Goal: Find specific page/section: Find specific page/section

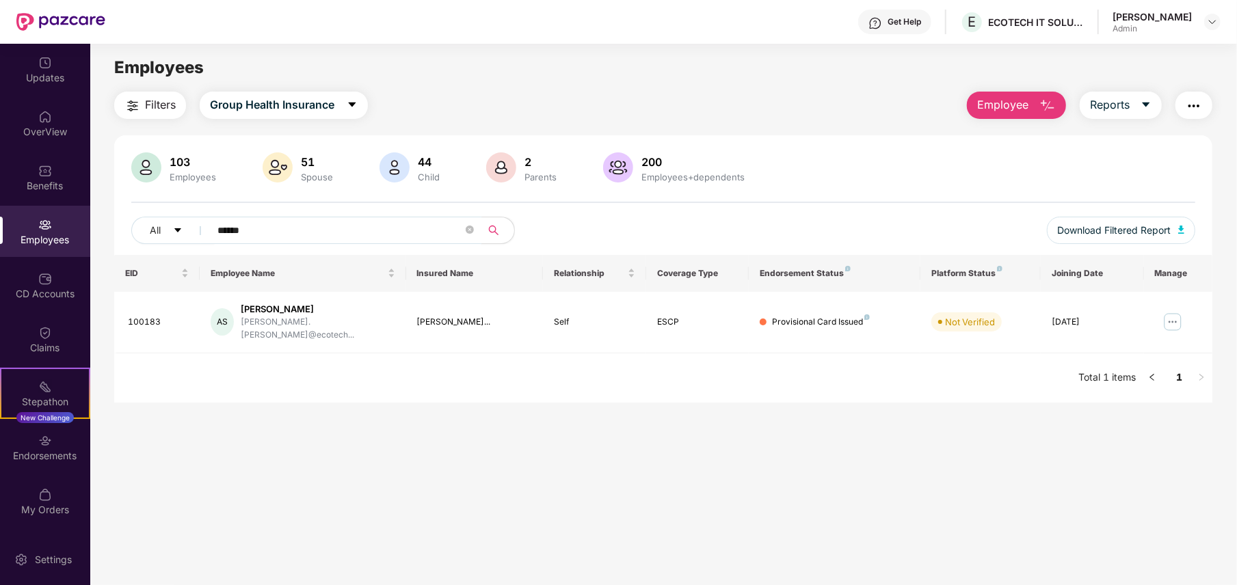
scroll to position [44, 0]
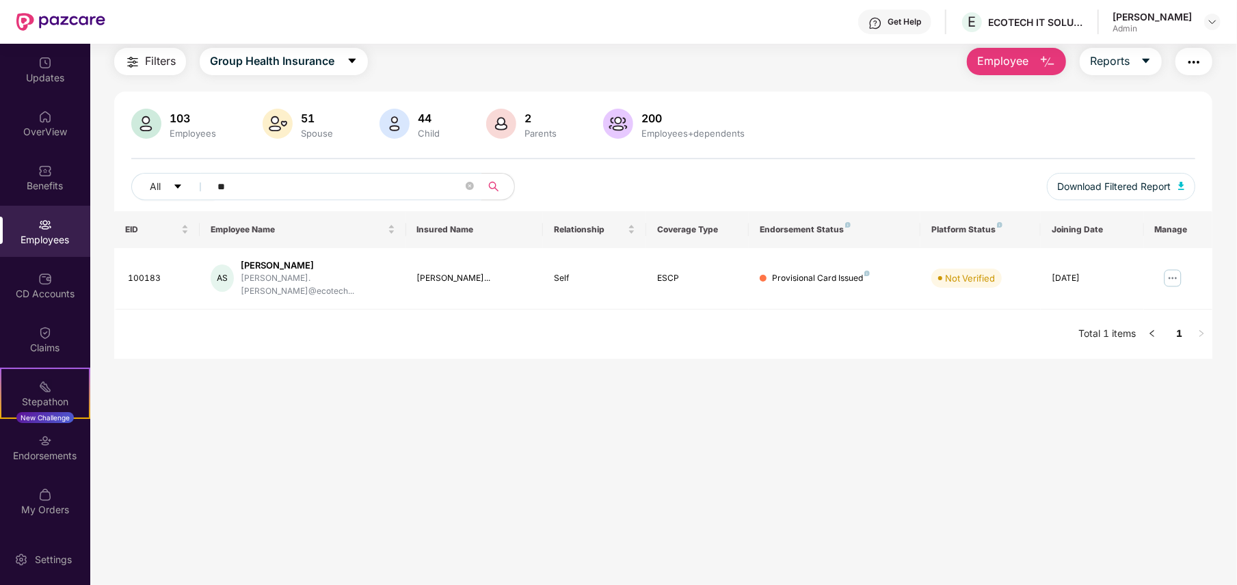
type input "*"
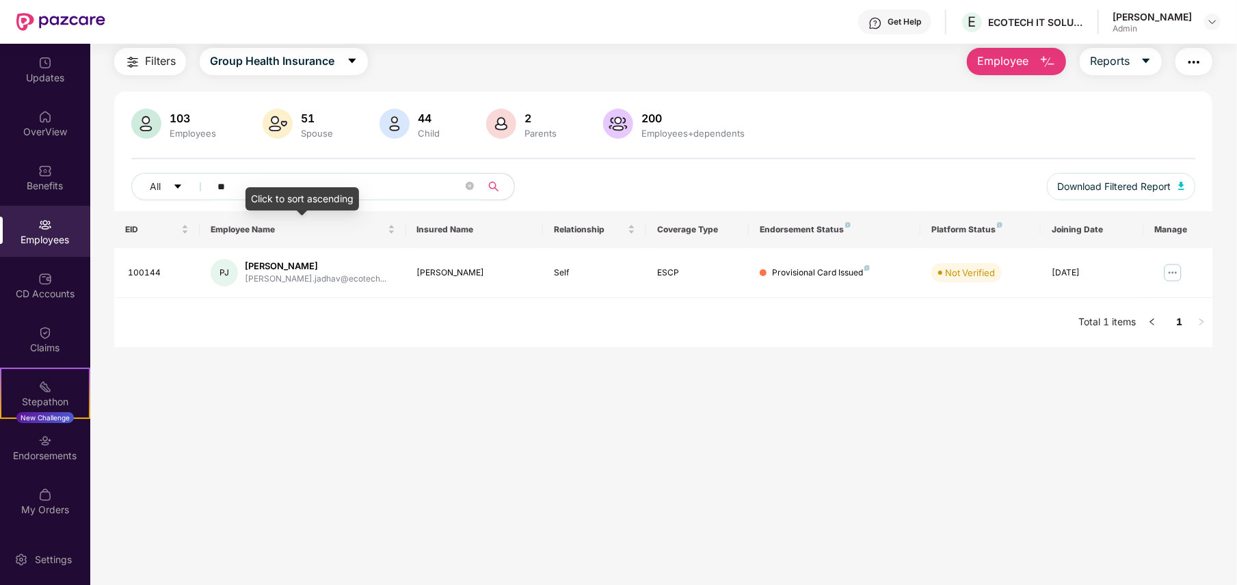
type input "*"
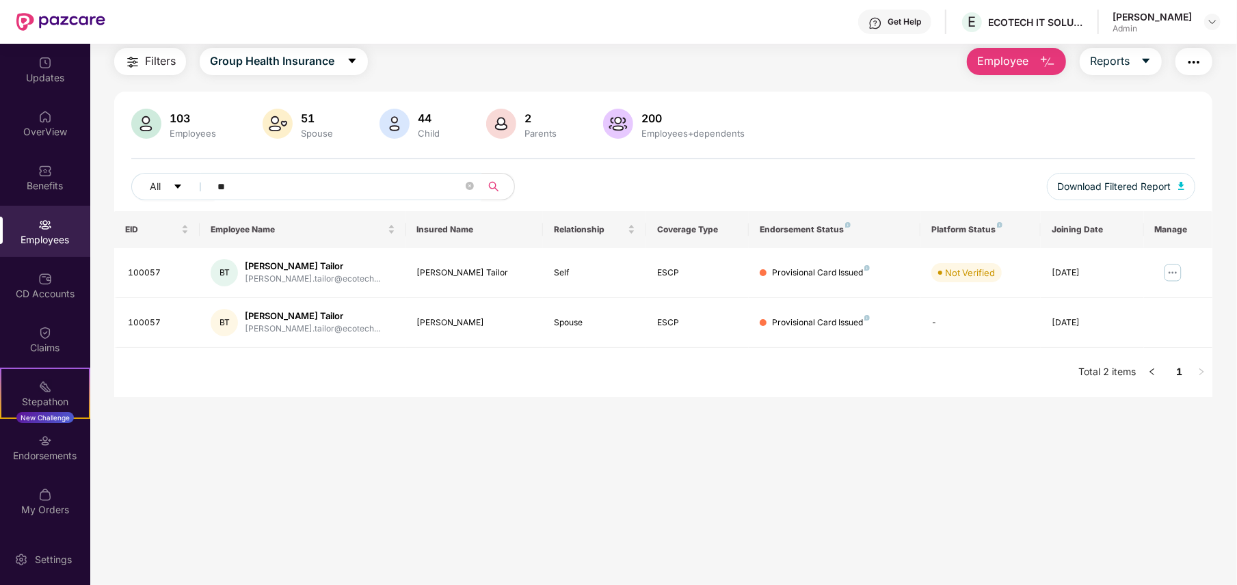
type input "*"
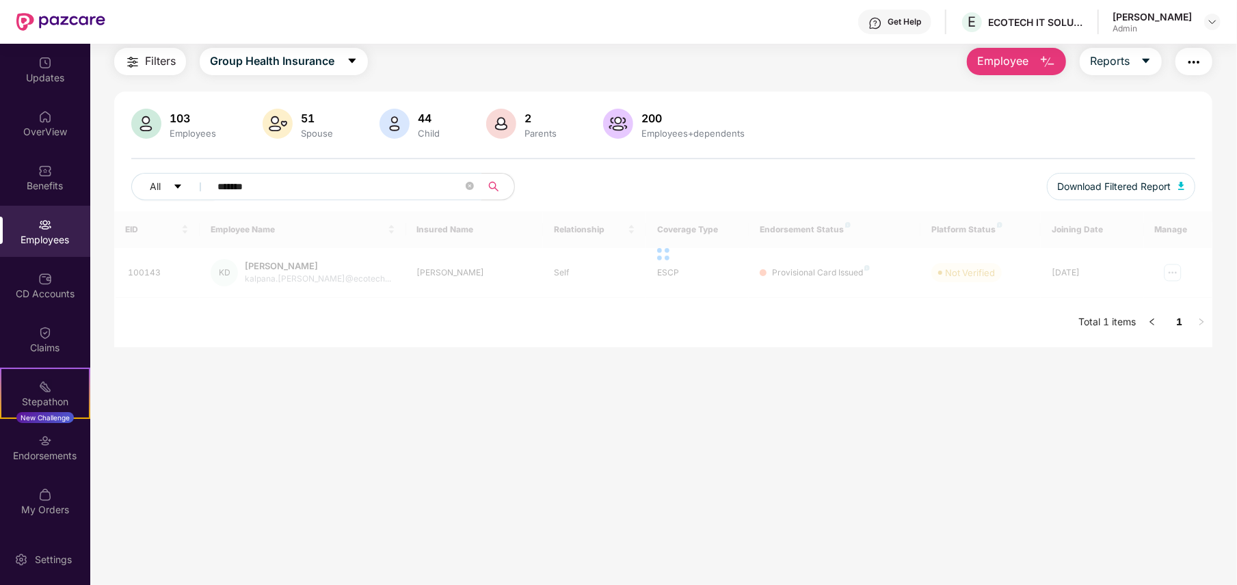
type input "*******"
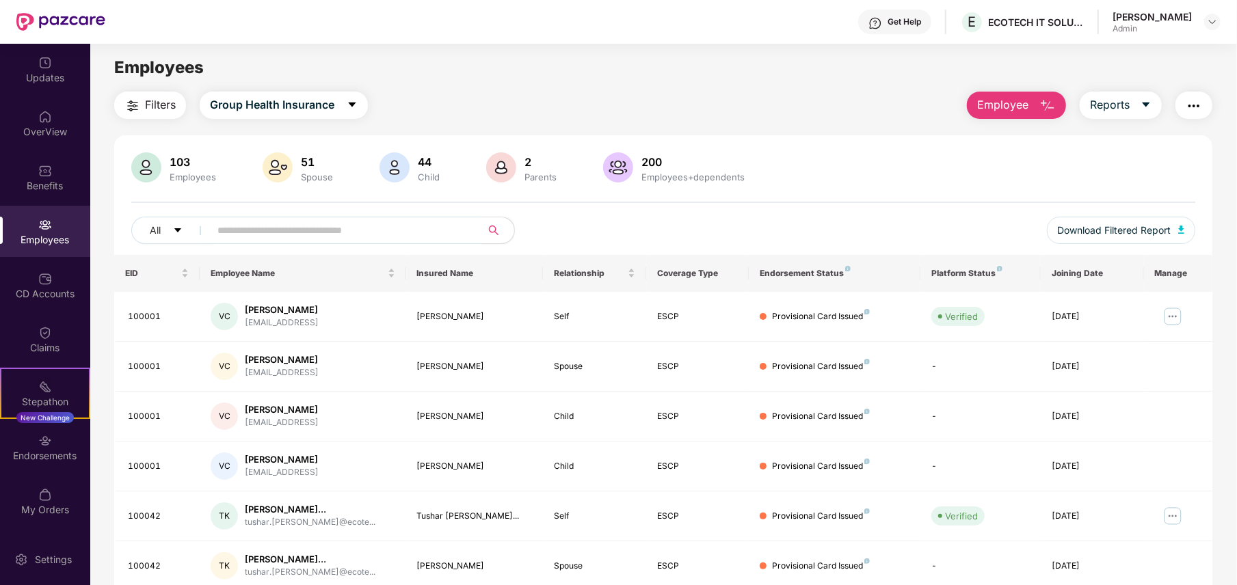
click at [347, 224] on input "text" at bounding box center [339, 230] width 245 height 21
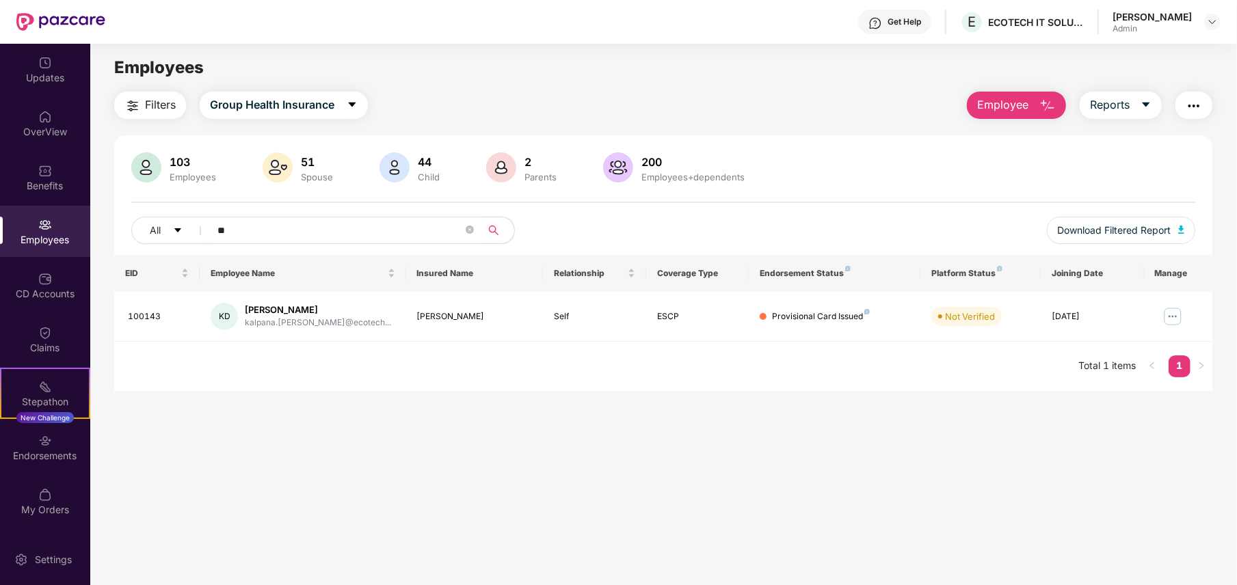
type input "*"
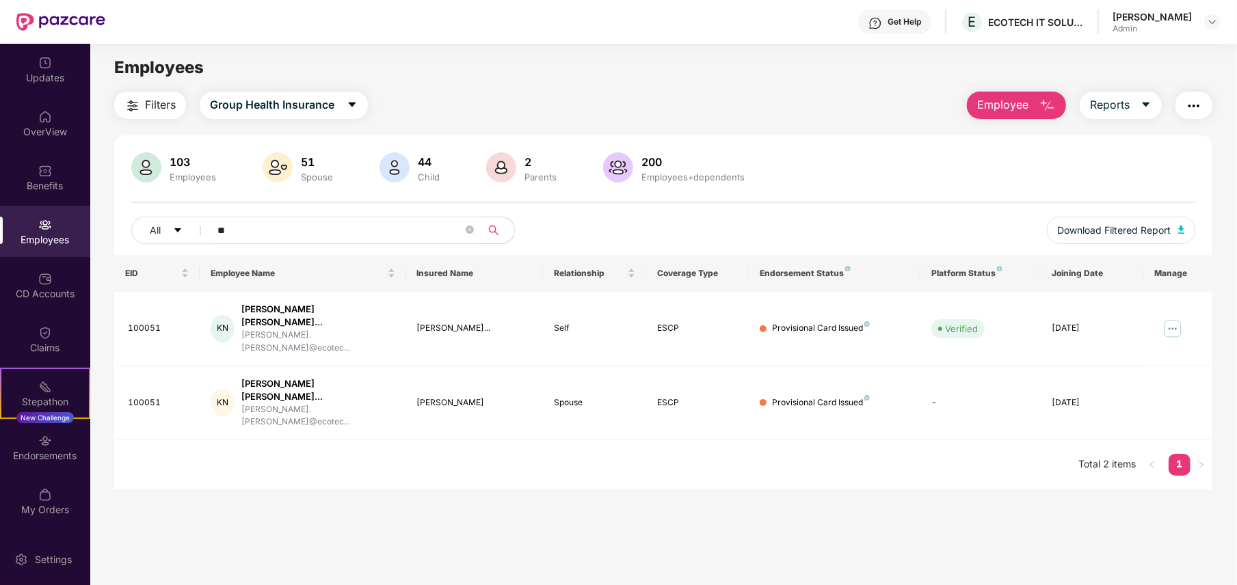
type input "*"
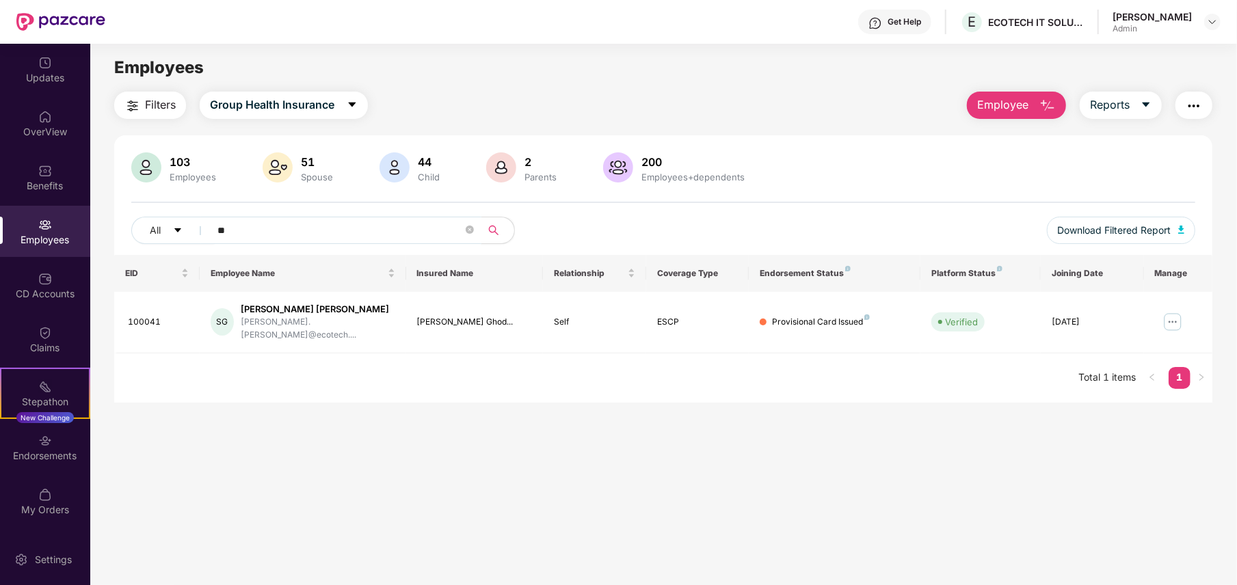
type input "*"
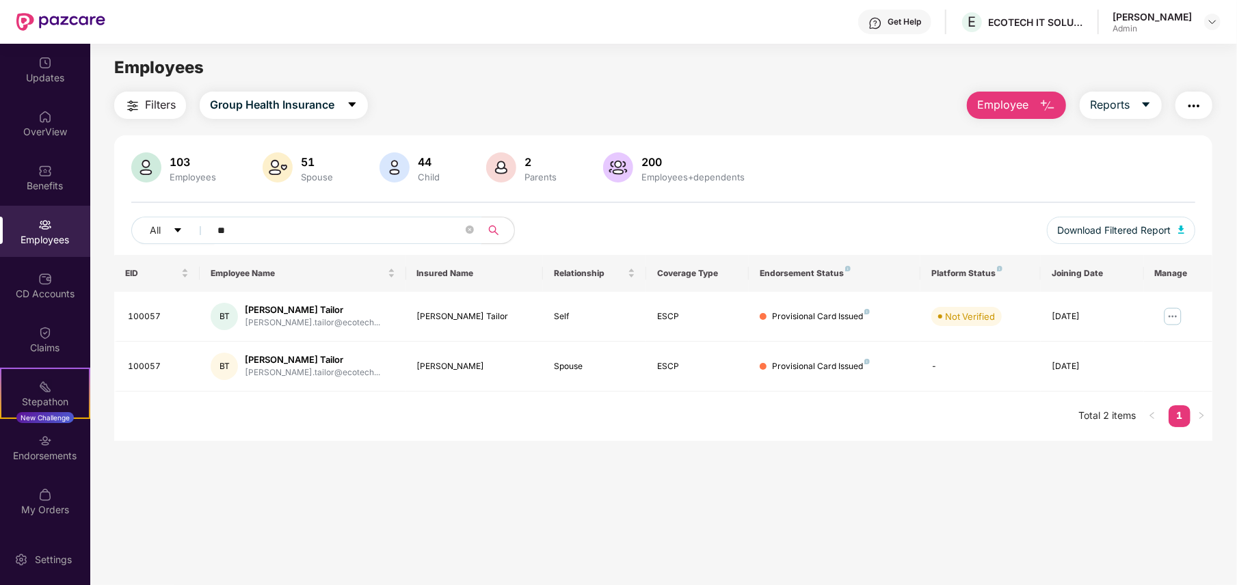
type input "*"
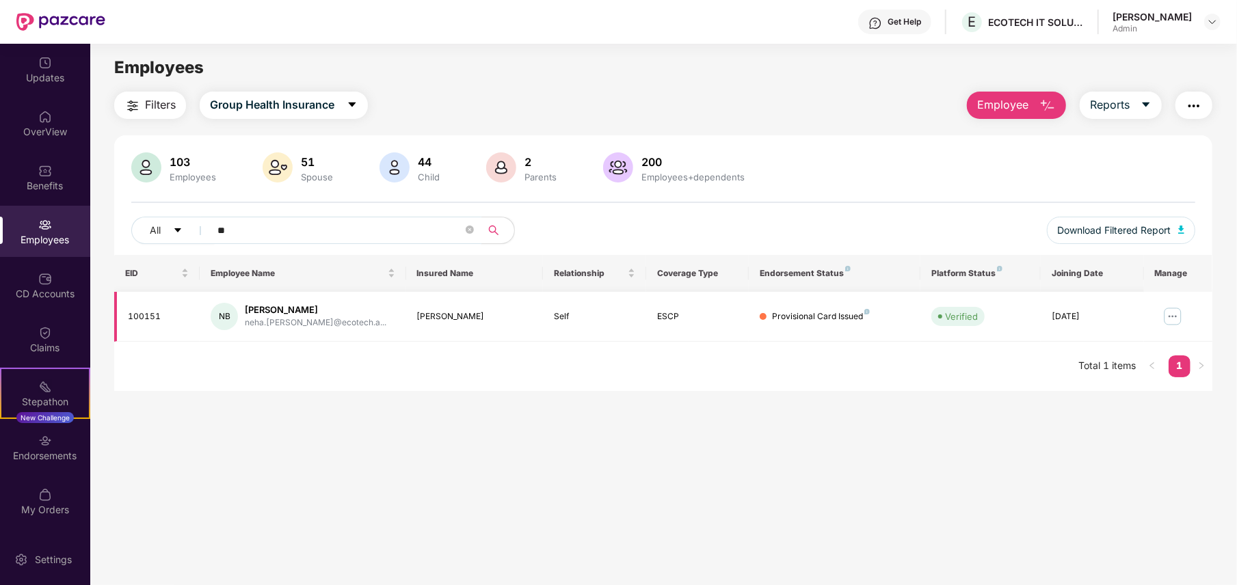
type input "*"
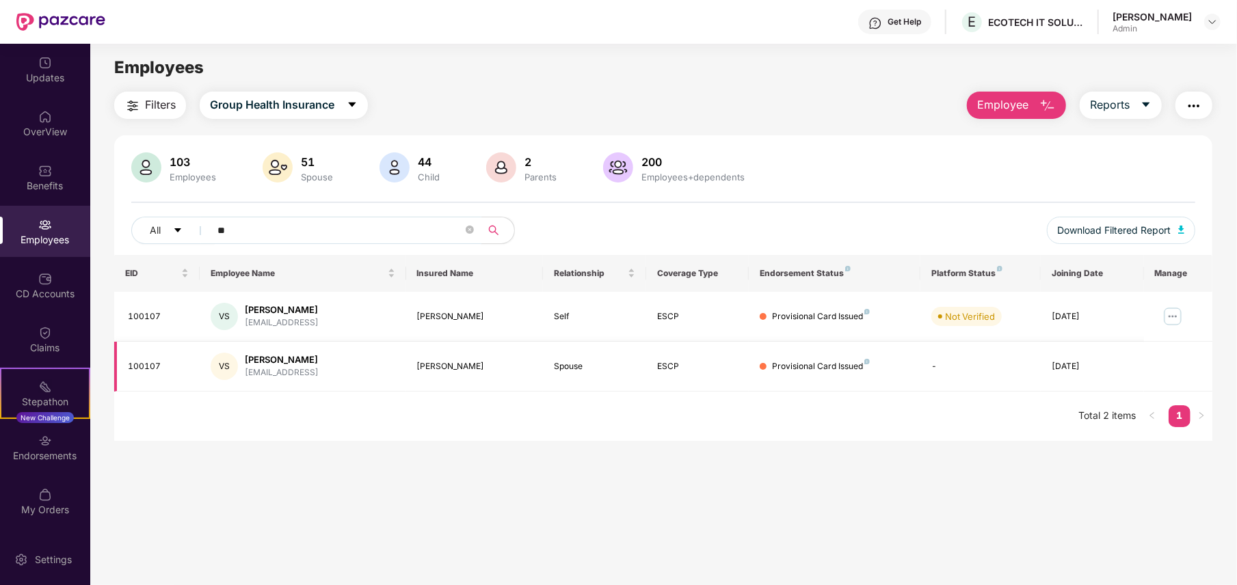
type input "*"
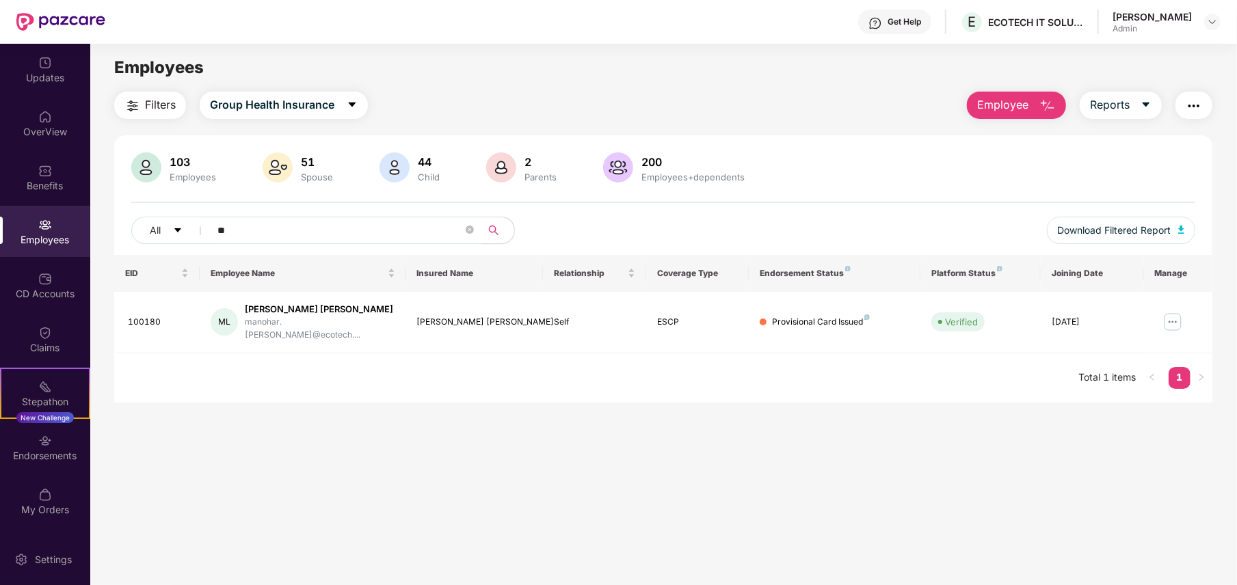
type input "*"
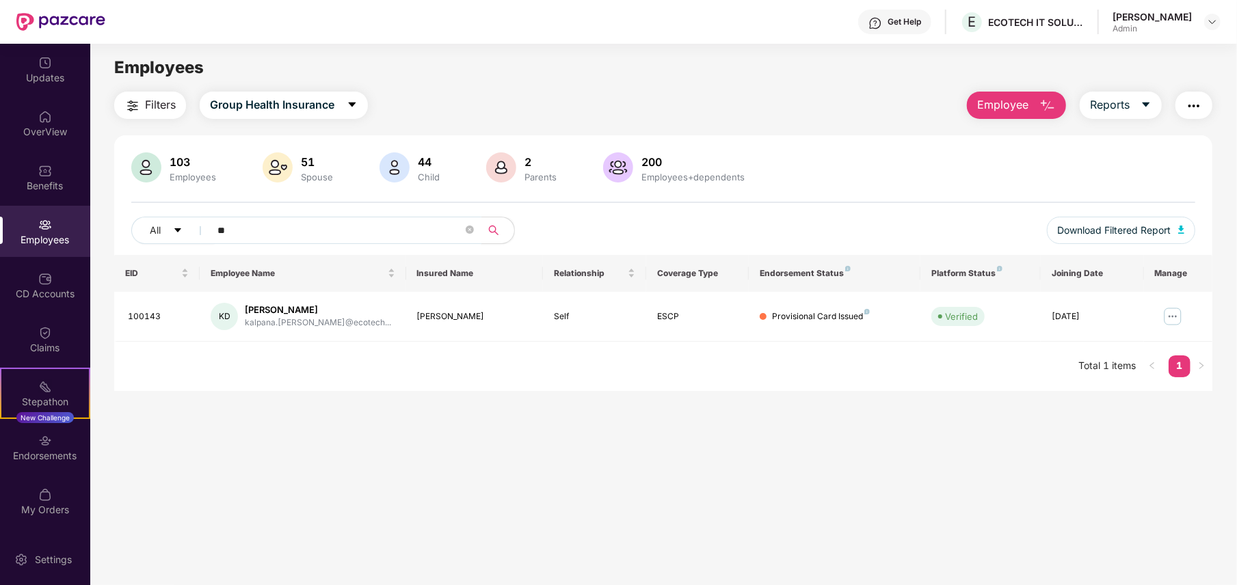
type input "*"
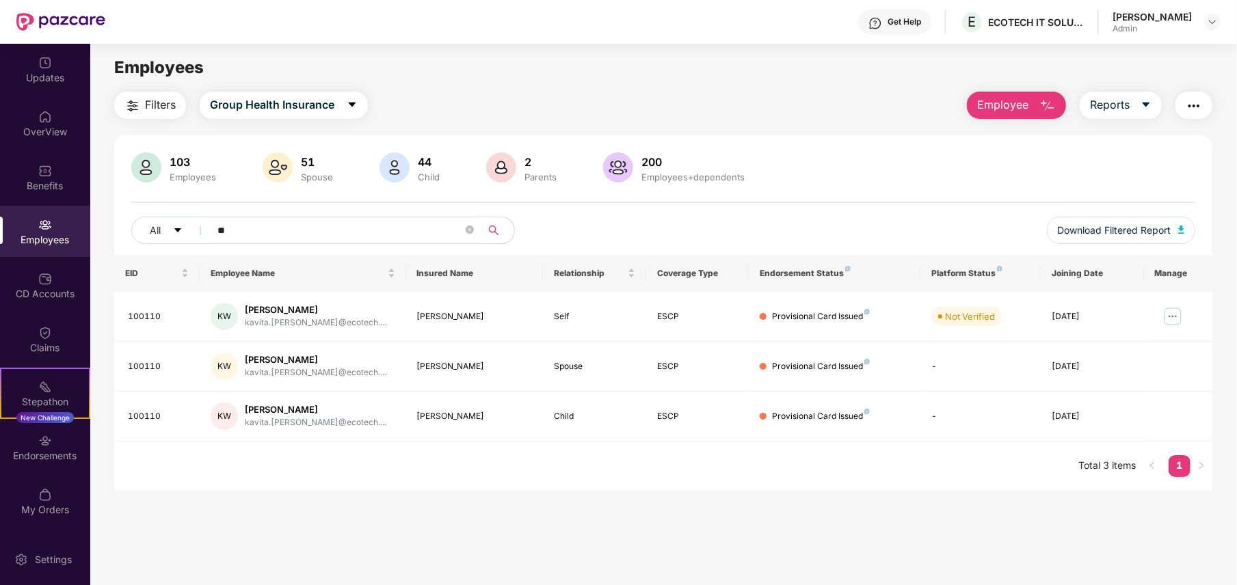
type input "*"
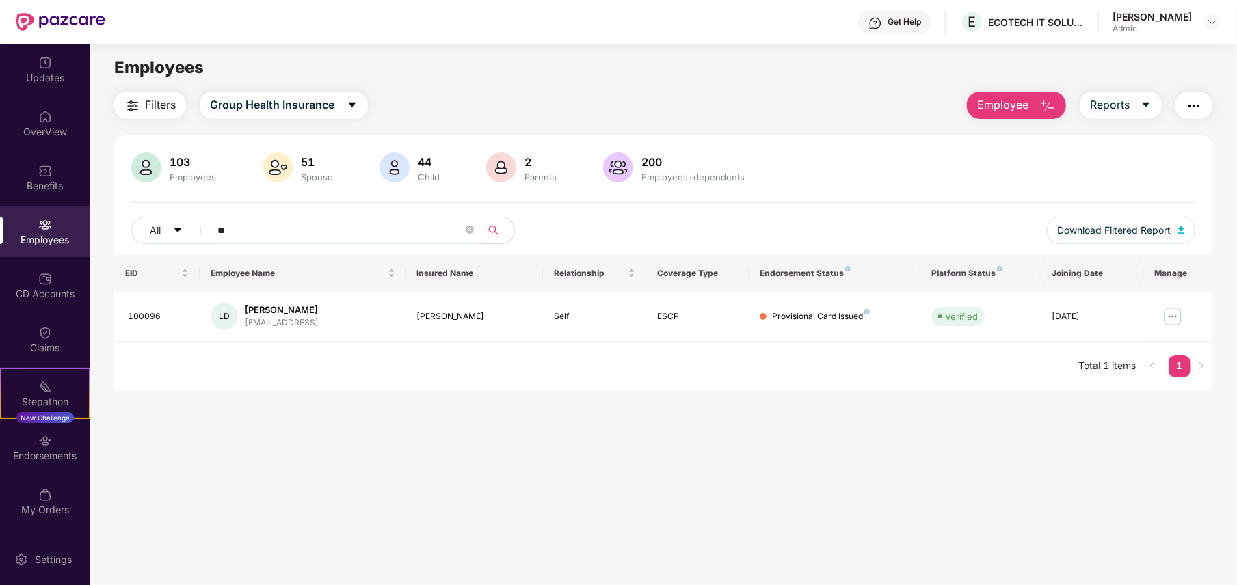
type input "*"
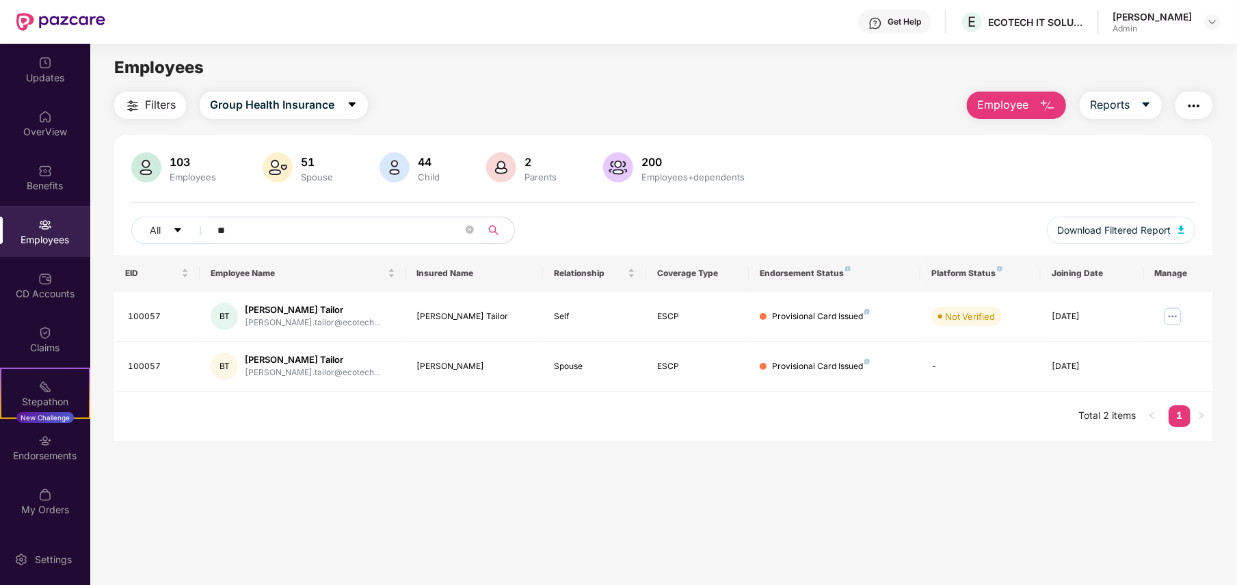
type input "*"
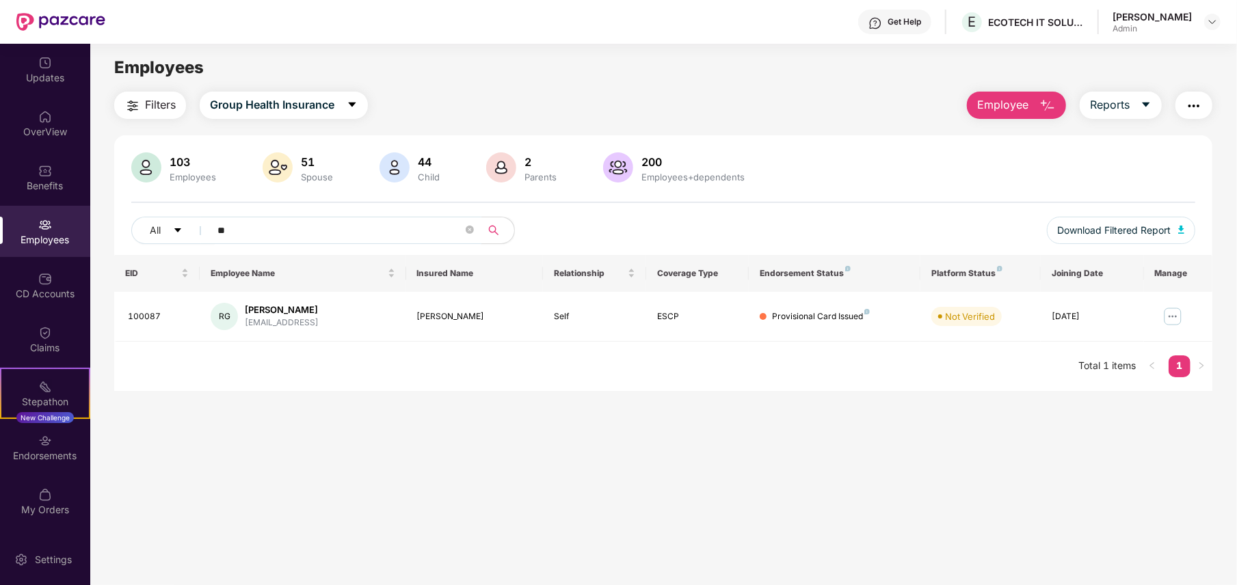
type input "*"
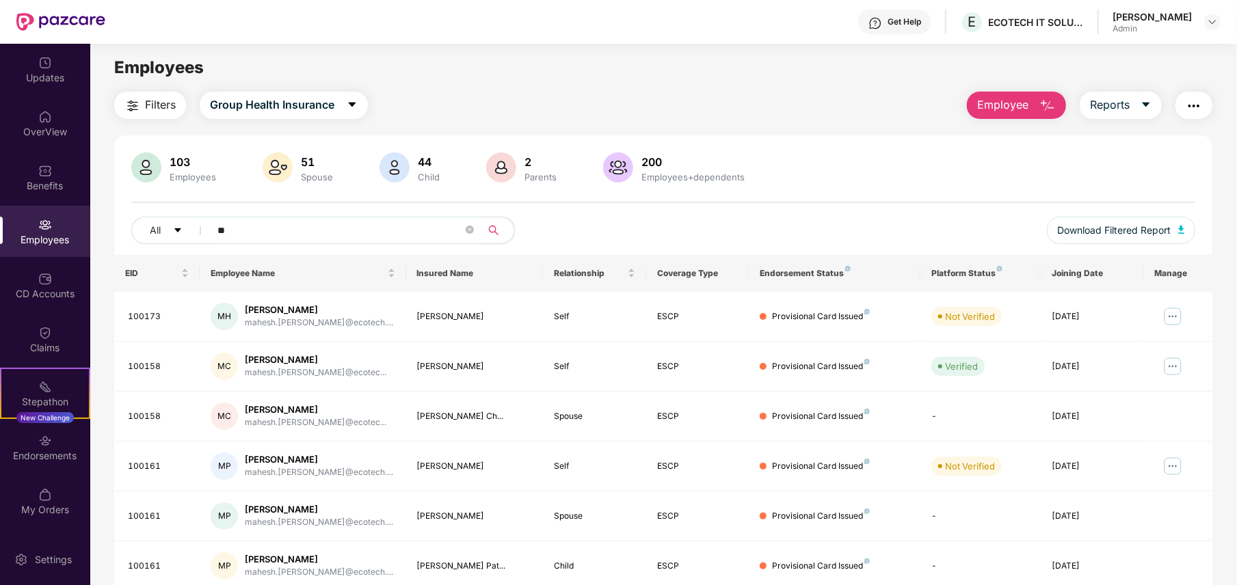
type input "*"
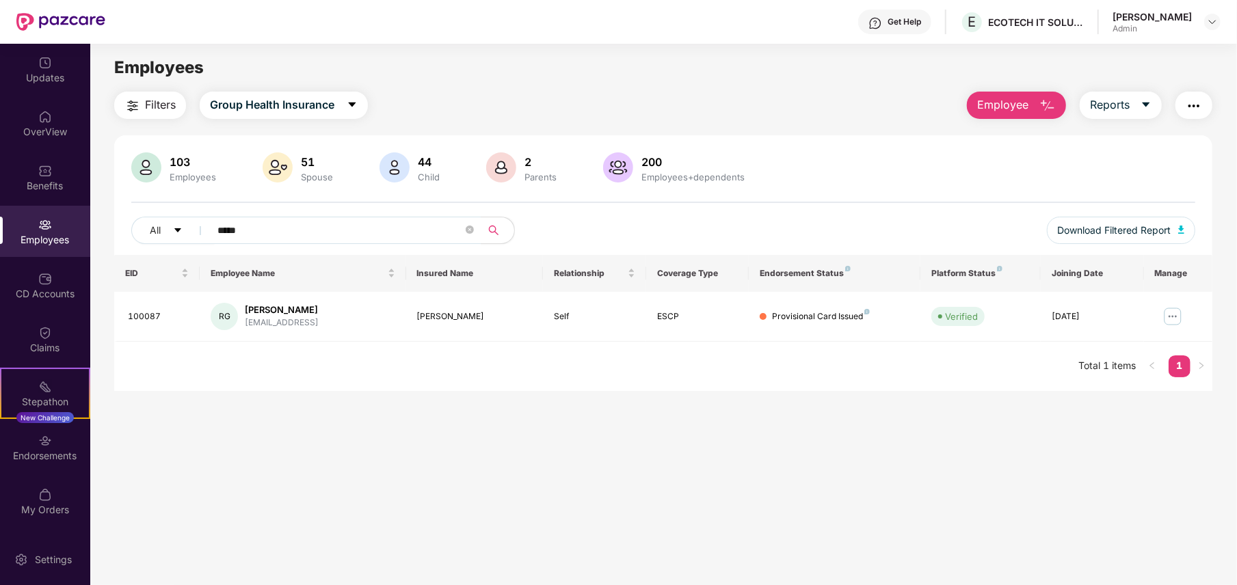
click at [384, 211] on div "103 Employees 51 Spouse 44 Child 2 Parents 200 Employees+dependents All ***** D…" at bounding box center [663, 203] width 1098 height 103
click at [383, 227] on input "*****" at bounding box center [339, 230] width 245 height 21
type input "*"
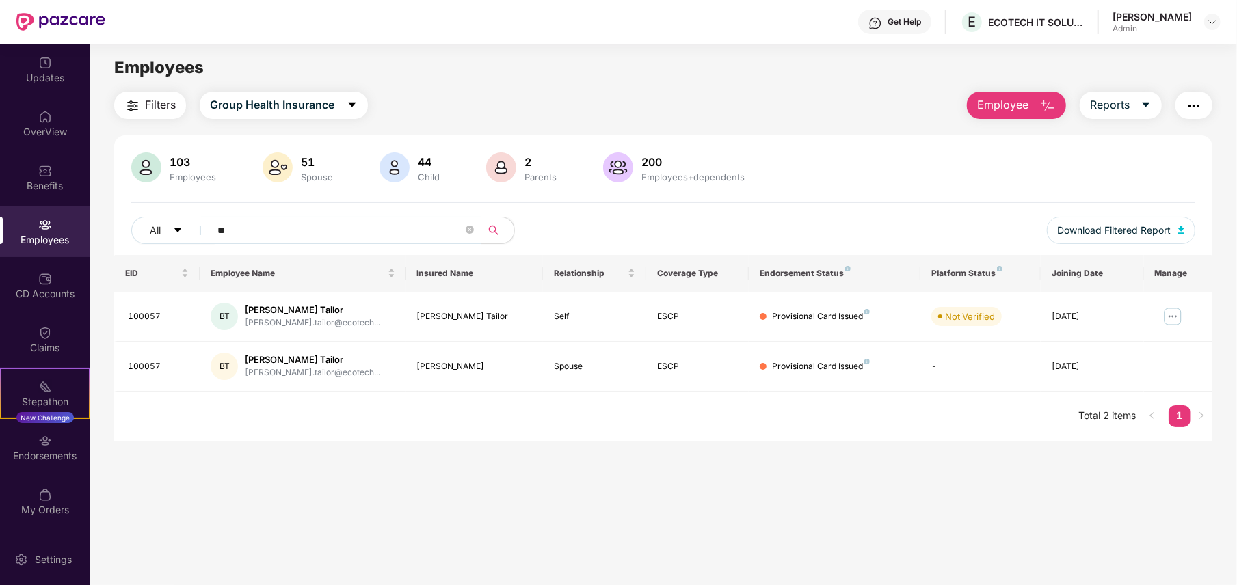
type input "*"
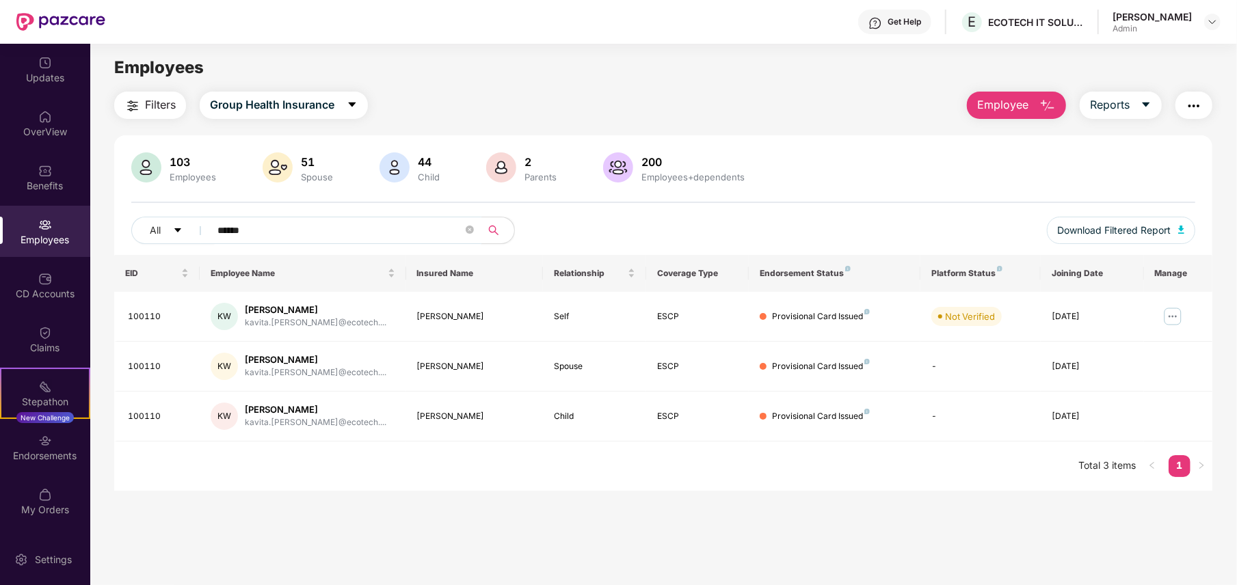
type input "******"
click at [36, 67] on div "Updates" at bounding box center [45, 69] width 90 height 51
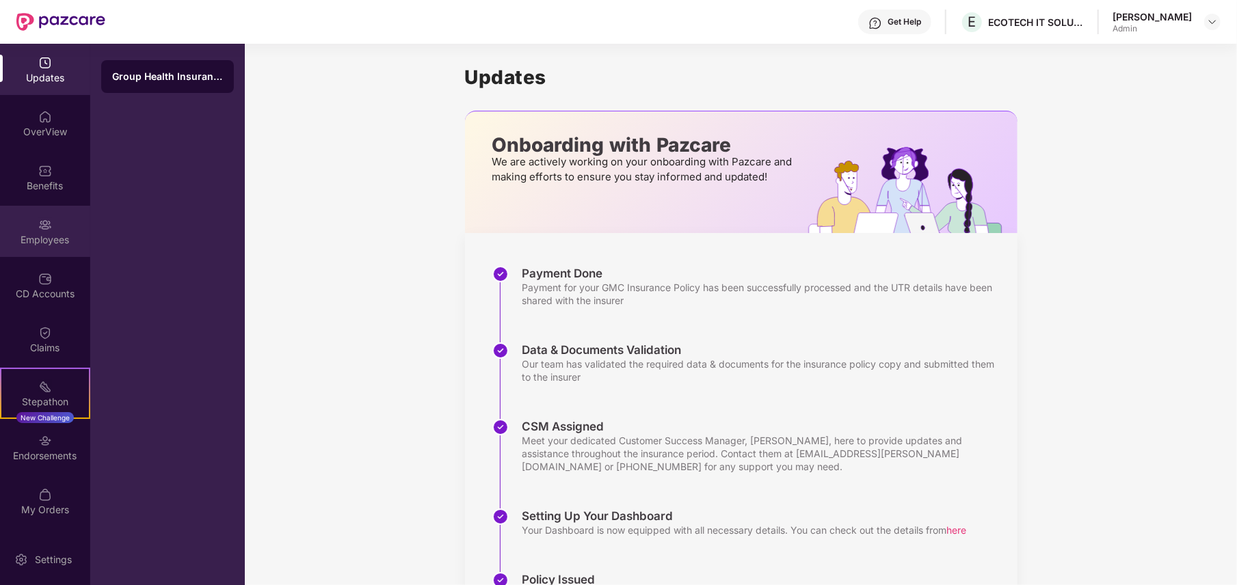
click at [55, 241] on div "Employees" at bounding box center [45, 240] width 90 height 14
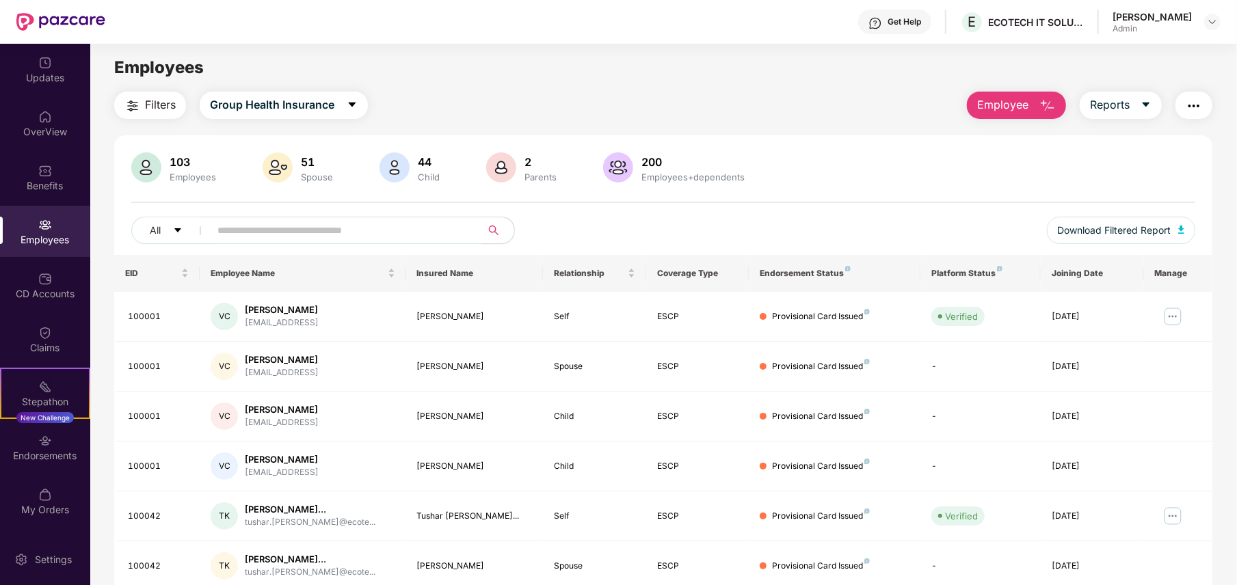
click at [310, 233] on input "text" at bounding box center [339, 230] width 245 height 21
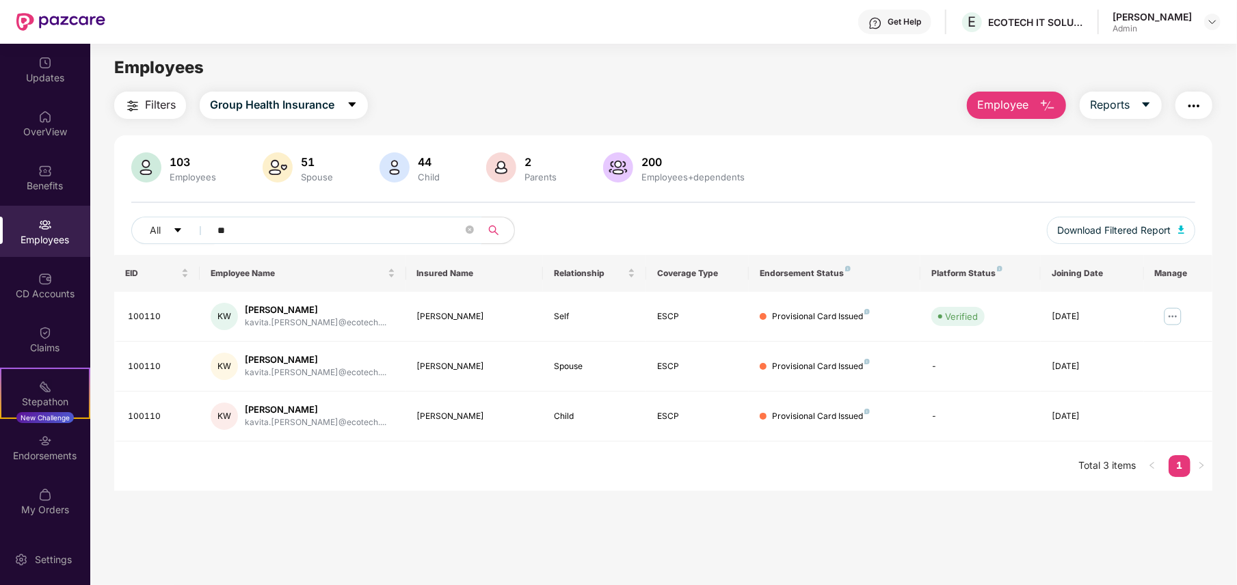
type input "*"
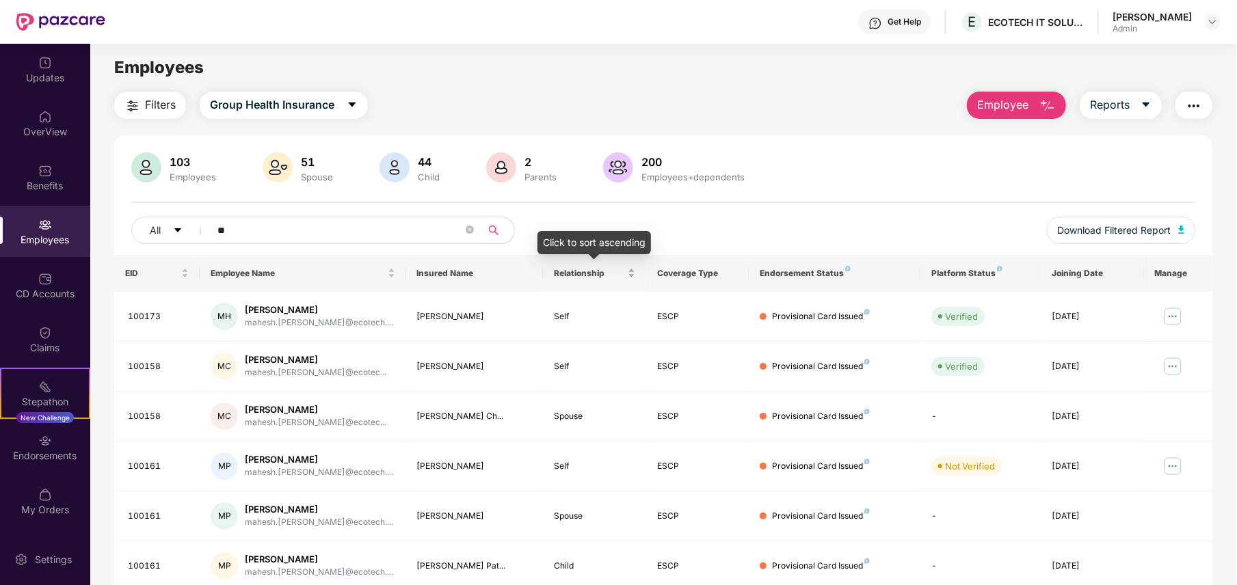
type input "*"
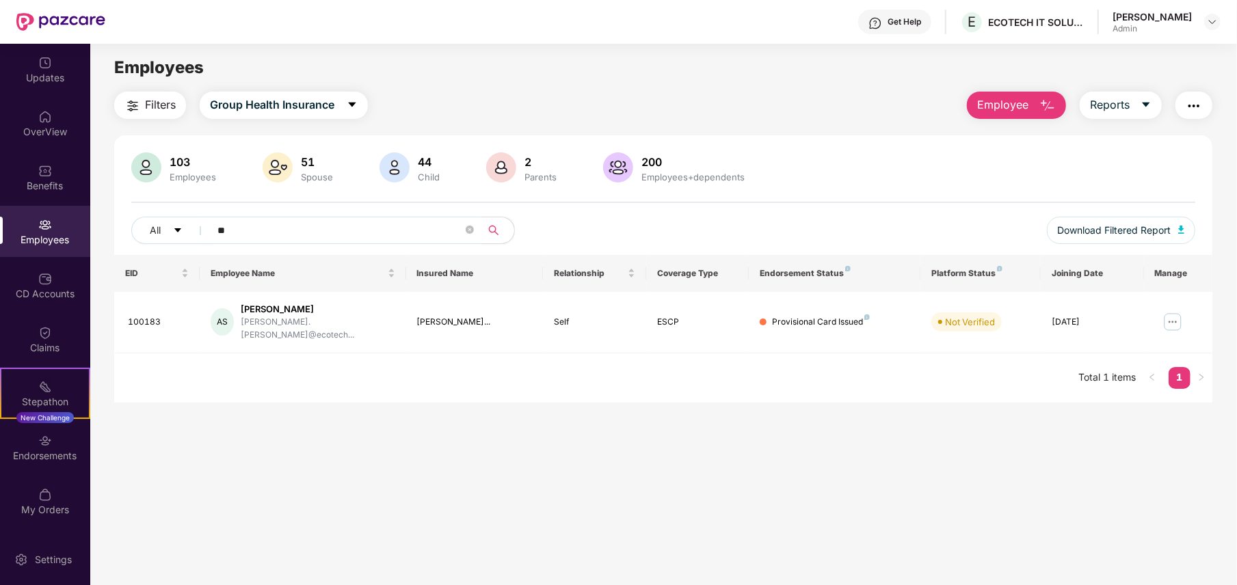
type input "*"
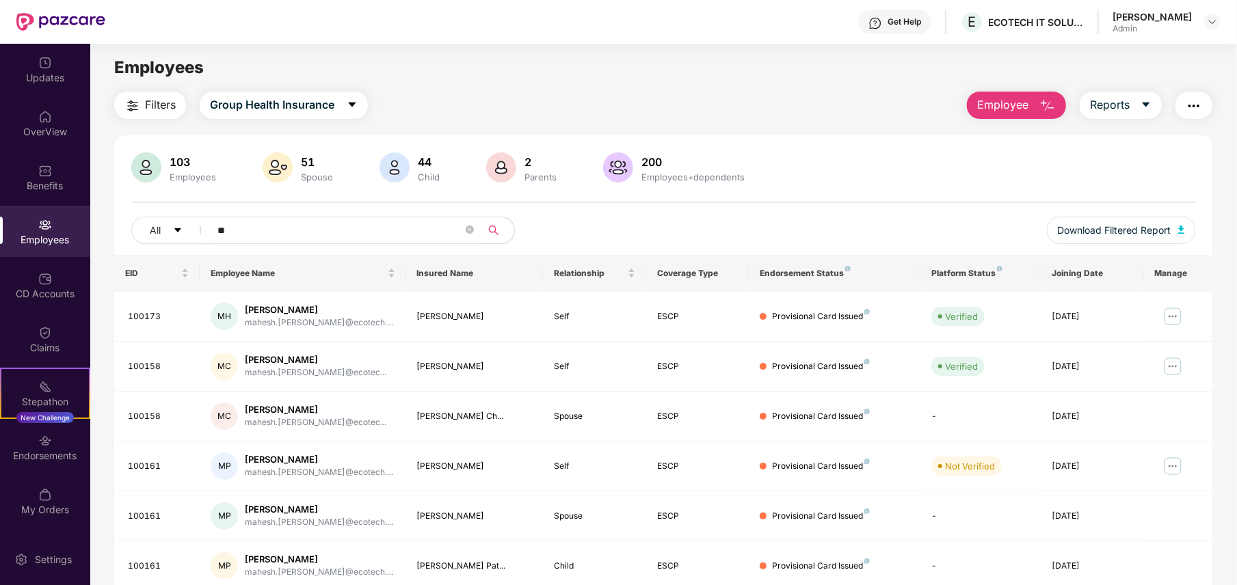
type input "*"
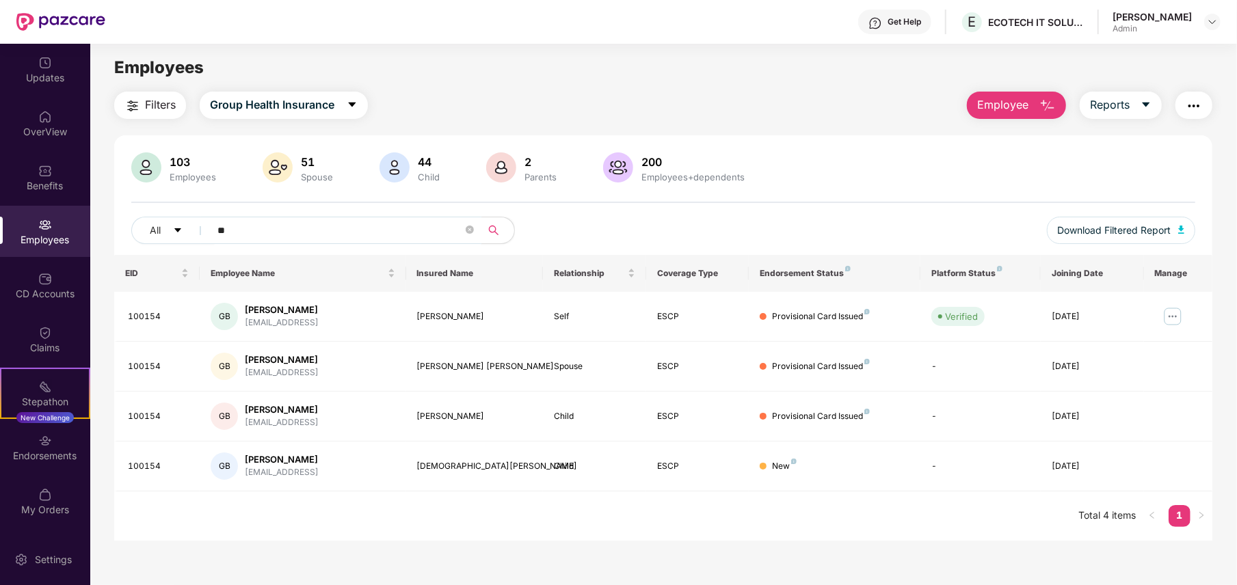
type input "*"
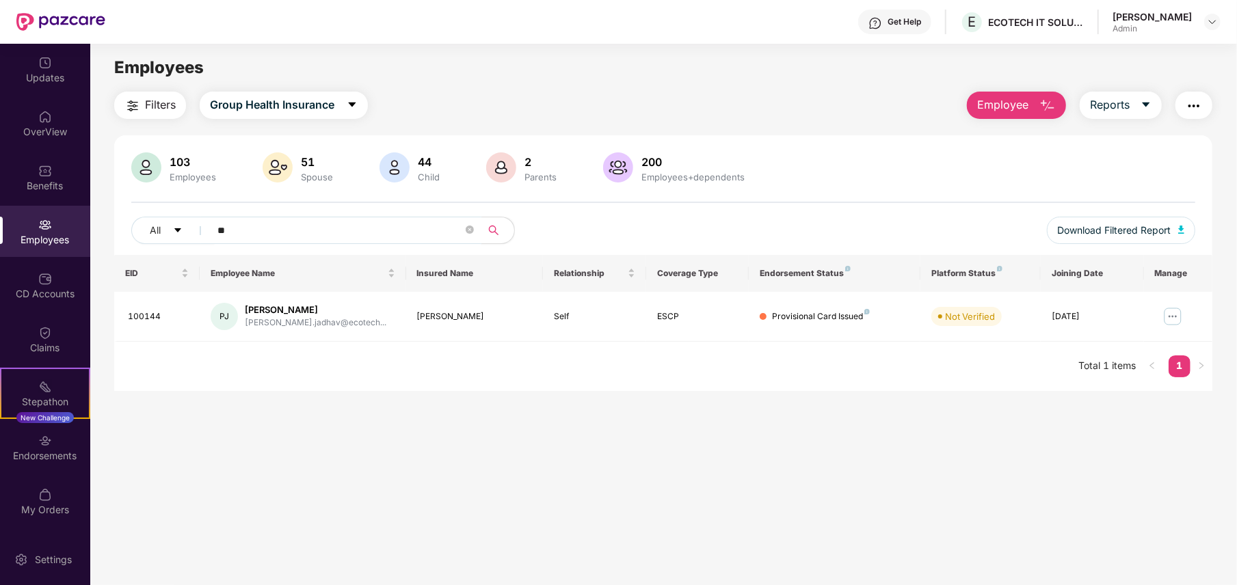
type input "*"
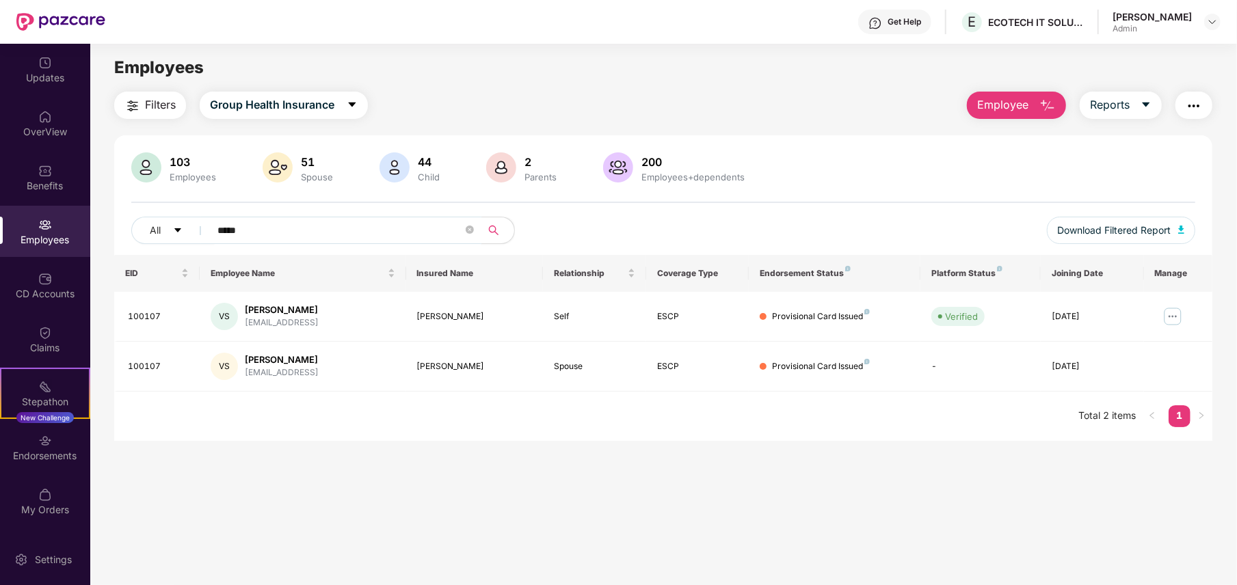
drag, startPoint x: 263, startPoint y: 235, endPoint x: 214, endPoint y: 228, distance: 49.0
click at [214, 228] on span "*****" at bounding box center [341, 230] width 280 height 27
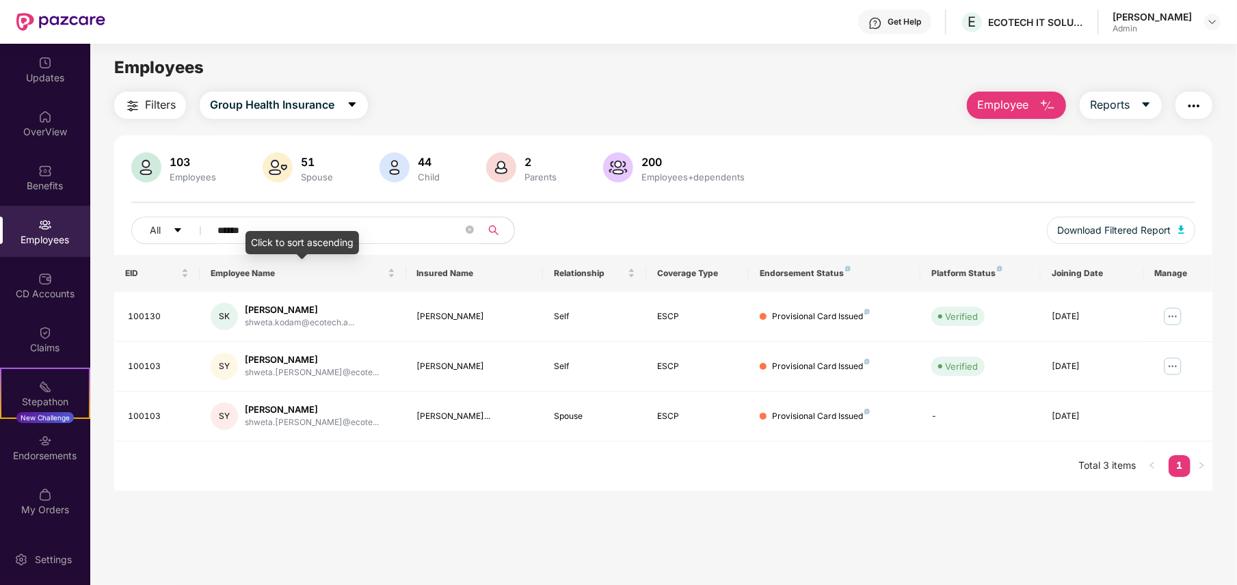
click at [323, 235] on div "Click to sort ascending" at bounding box center [301, 242] width 113 height 23
click at [431, 230] on input "******" at bounding box center [339, 230] width 245 height 21
type input "*"
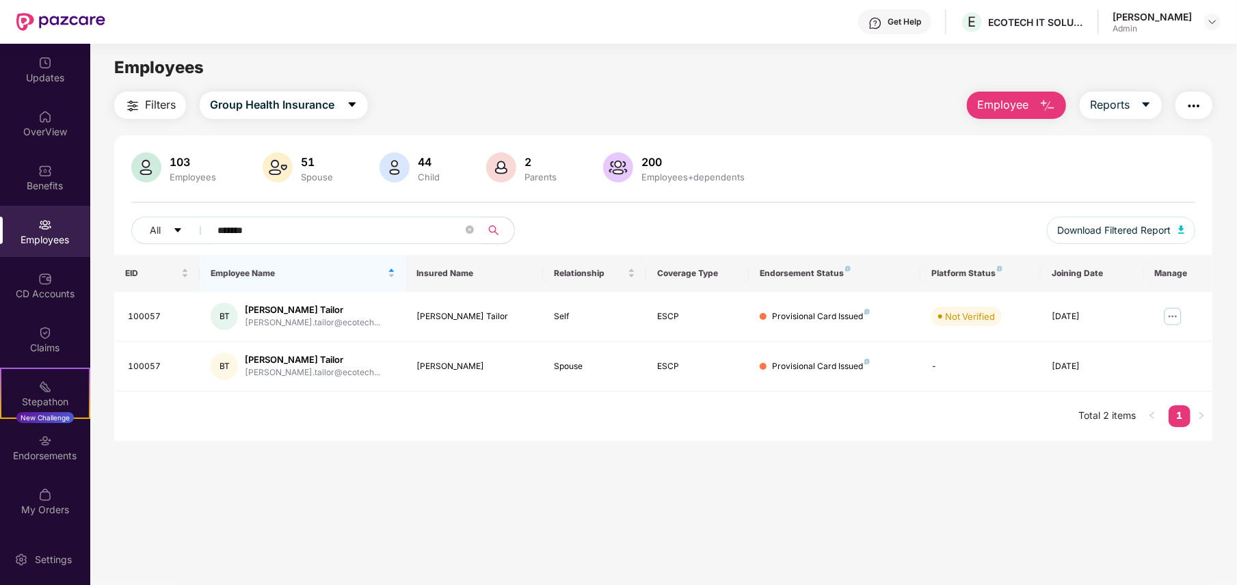
drag, startPoint x: 269, startPoint y: 235, endPoint x: 219, endPoint y: 235, distance: 50.6
click at [219, 235] on input "*******" at bounding box center [339, 230] width 245 height 21
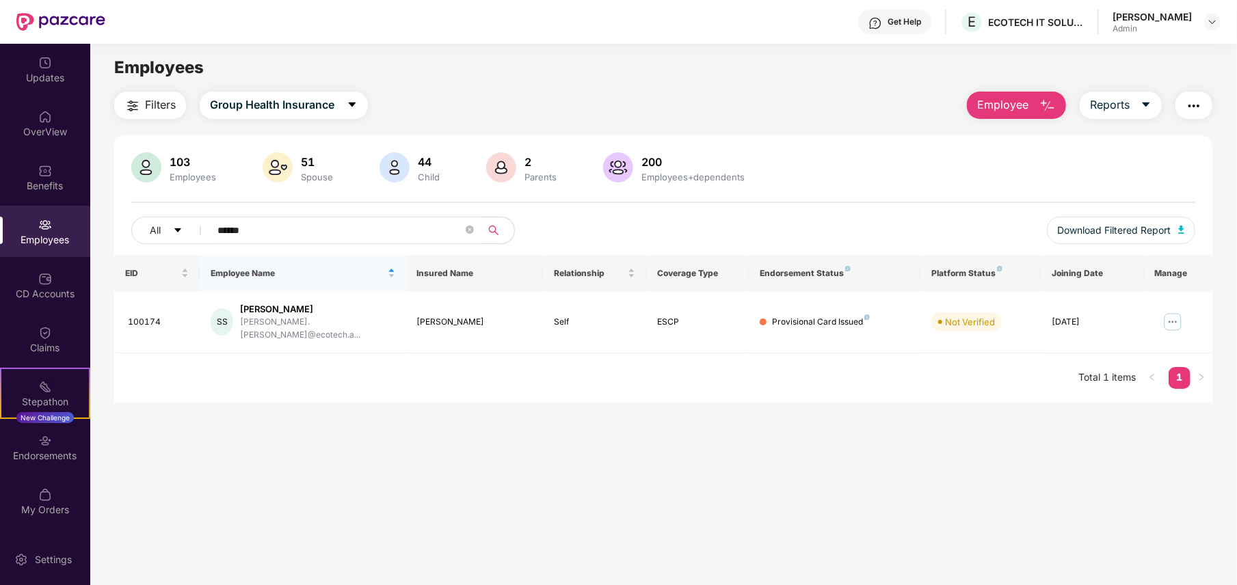
type input "******"
click at [469, 228] on icon "close-circle" at bounding box center [470, 230] width 8 height 8
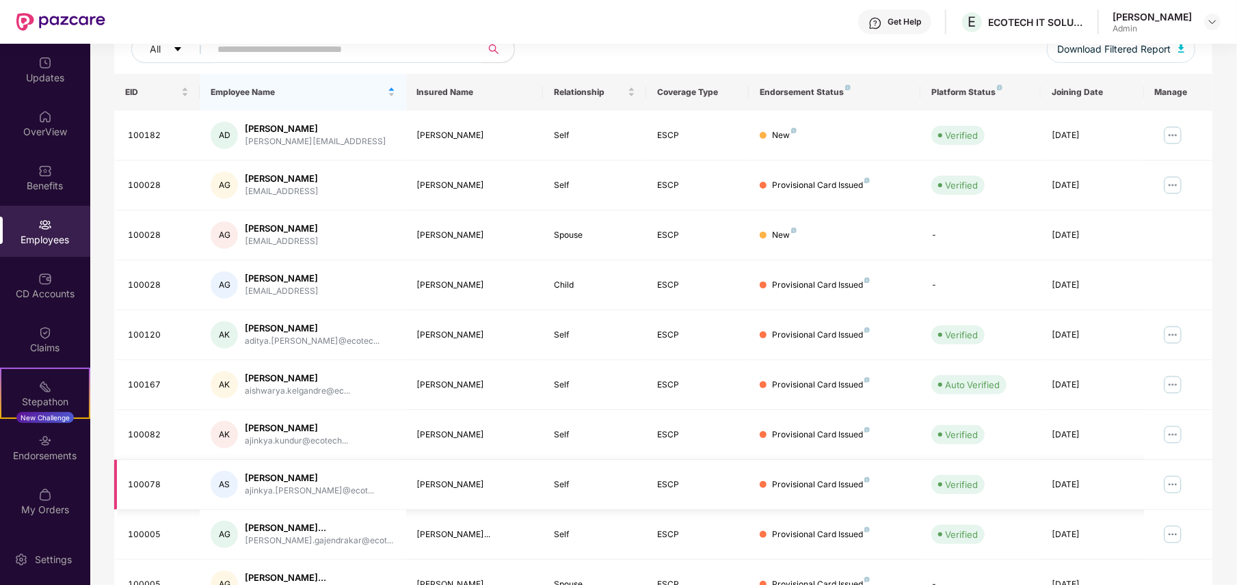
scroll to position [258, 0]
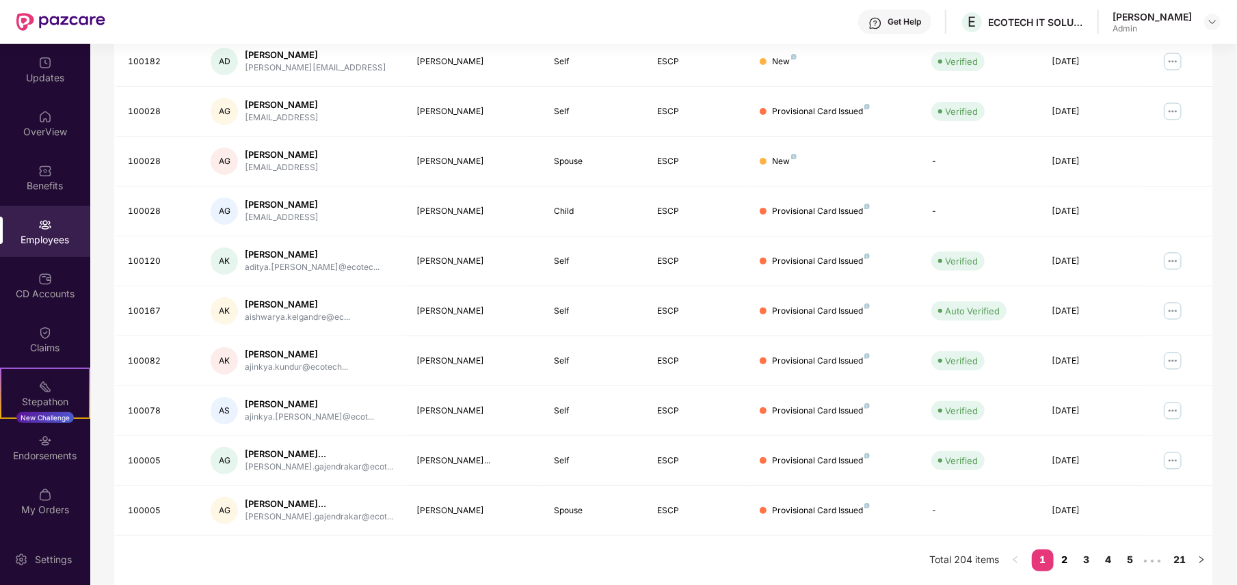
click at [1062, 561] on link "2" at bounding box center [1065, 560] width 22 height 21
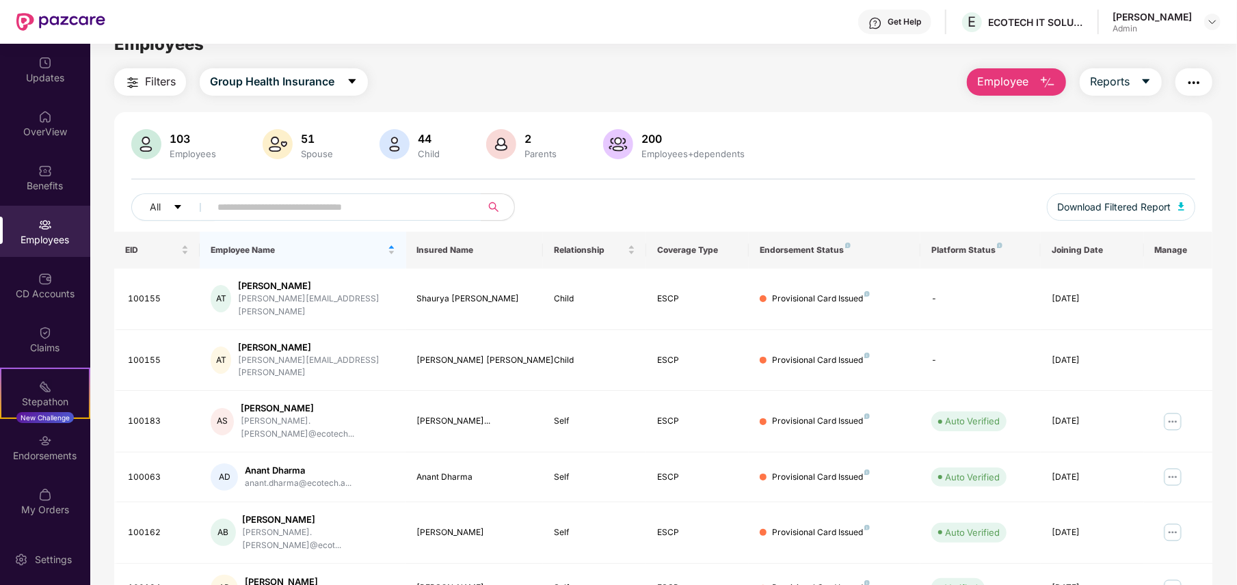
scroll to position [0, 0]
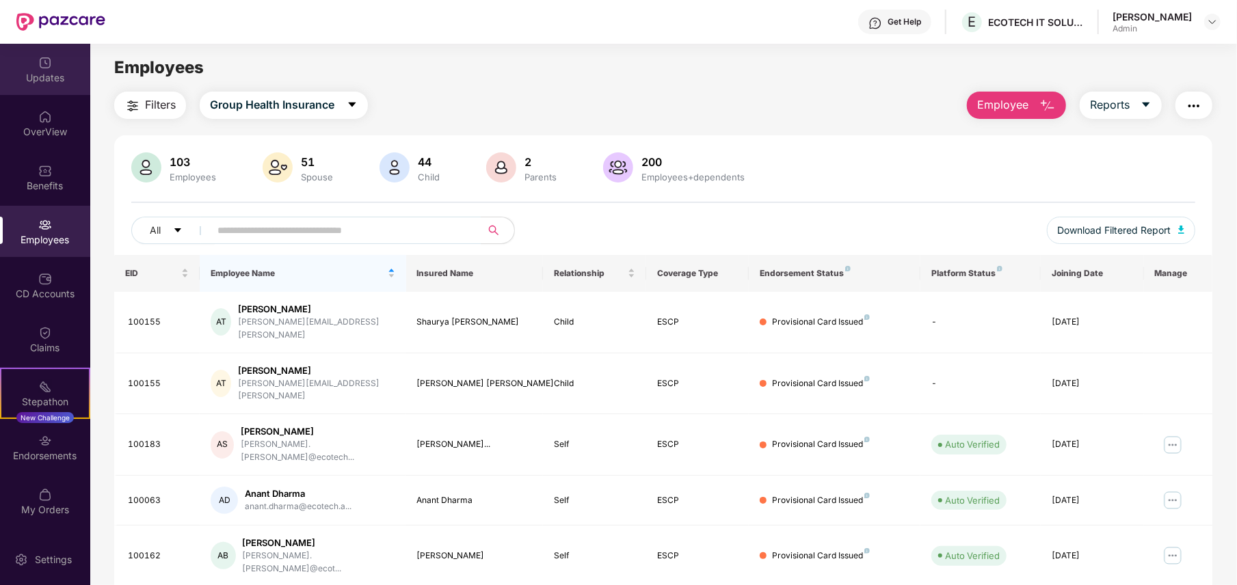
click at [46, 62] on img at bounding box center [45, 63] width 14 height 14
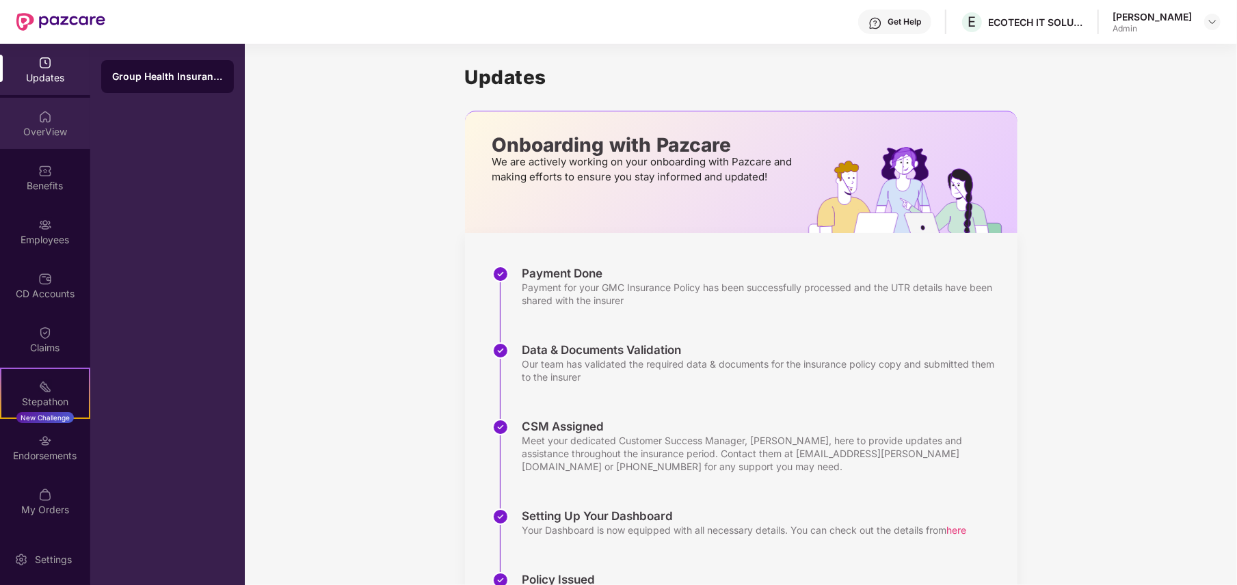
click at [44, 134] on div "OverView" at bounding box center [45, 132] width 90 height 14
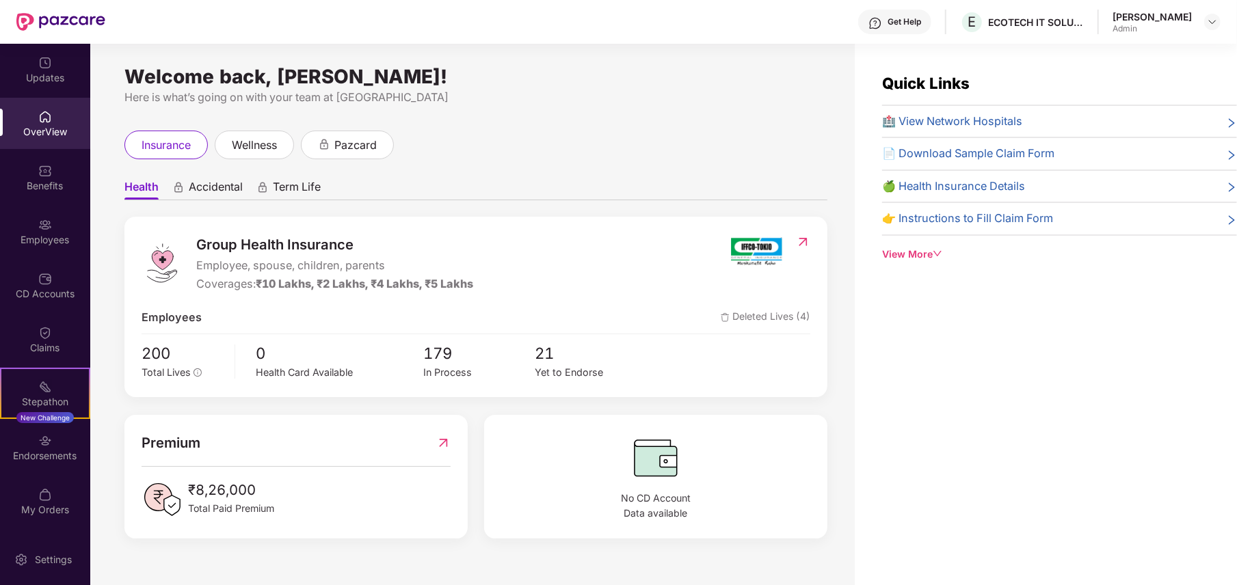
click at [51, 183] on div "Benefits" at bounding box center [45, 186] width 90 height 14
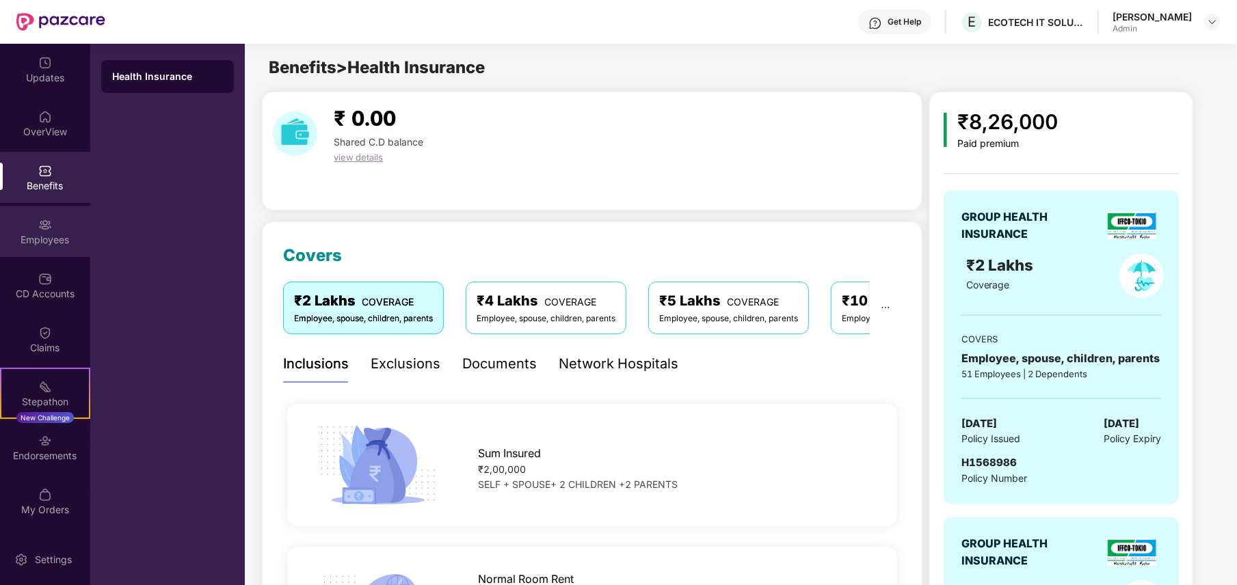
click at [34, 238] on div "Employees" at bounding box center [45, 240] width 90 height 14
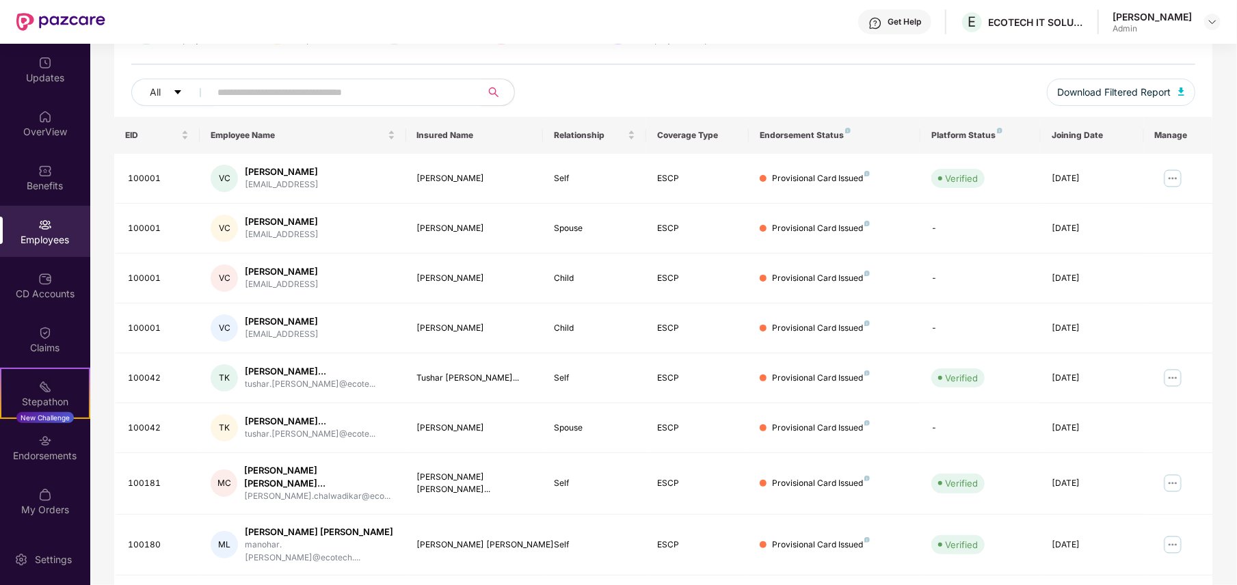
scroll to position [258, 0]
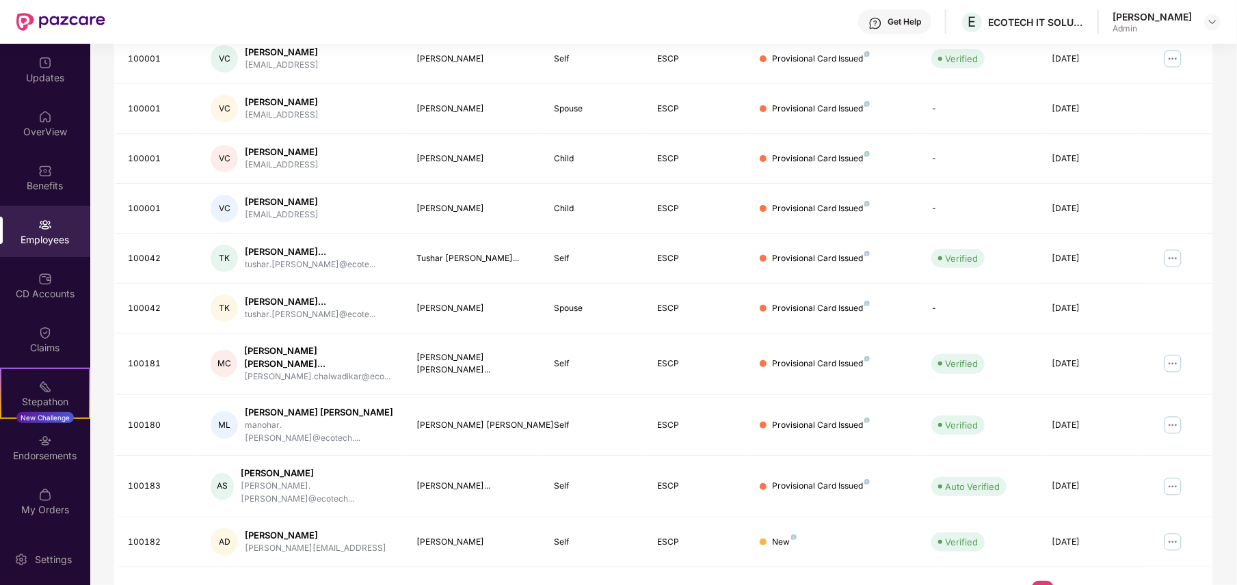
click at [1067, 581] on link "2" at bounding box center [1065, 591] width 22 height 21
